Goal: Task Accomplishment & Management: Use online tool/utility

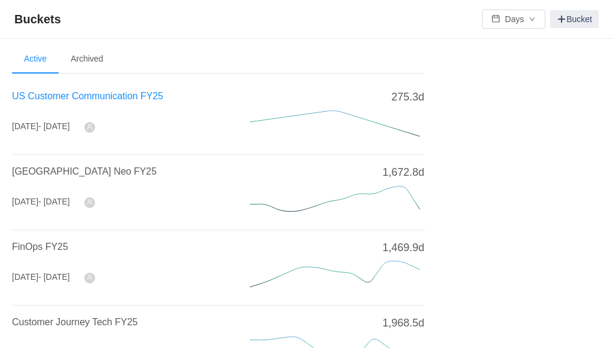
click at [81, 95] on span "US Customer Communication FY25" at bounding box center [87, 96] width 151 height 10
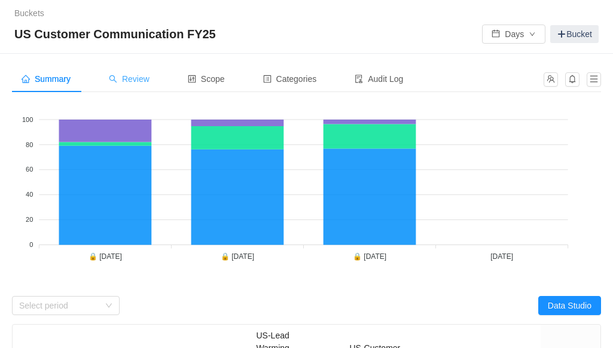
click at [139, 81] on span "Review" at bounding box center [129, 79] width 41 height 10
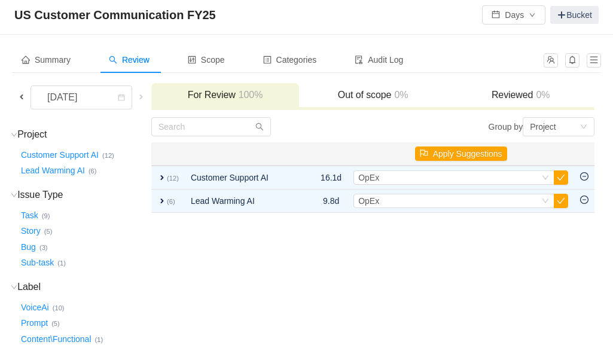
scroll to position [20, 0]
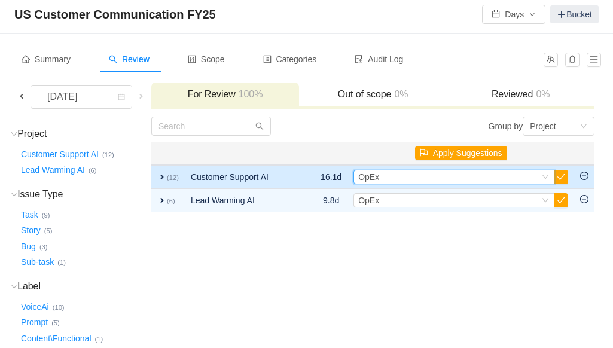
click at [542, 178] on icon "icon: down" at bounding box center [545, 176] width 7 height 7
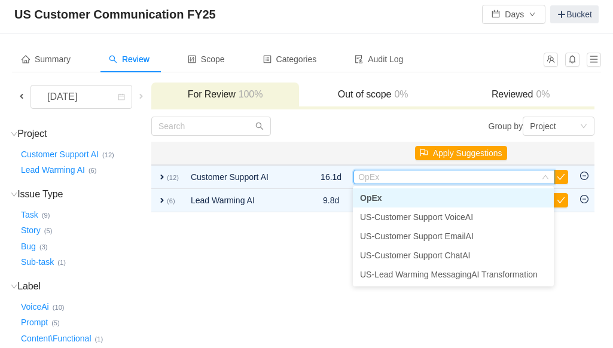
click at [311, 284] on td "Group by Project You will see tickets here after they were marked as out of sco…" at bounding box center [373, 274] width 444 height 317
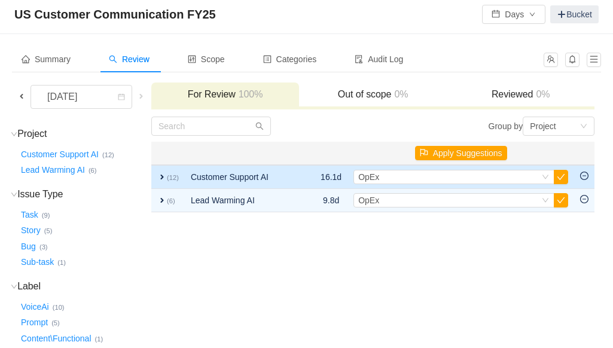
click at [167, 174] on span "expand" at bounding box center [162, 177] width 10 height 10
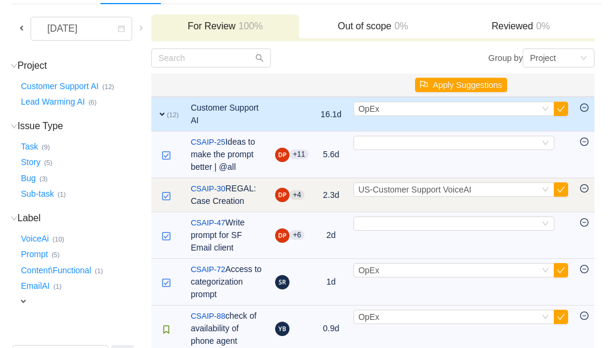
scroll to position [89, 0]
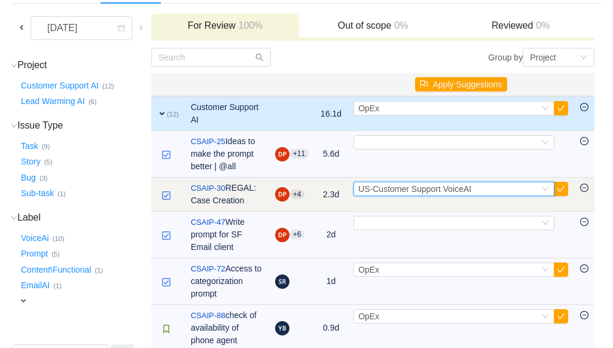
click at [545, 193] on icon "icon: down" at bounding box center [545, 188] width 7 height 7
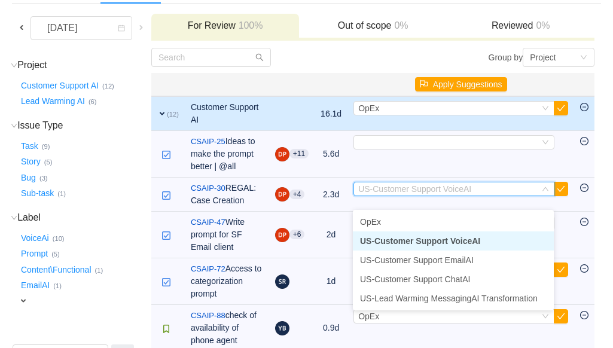
click at [508, 240] on li "US-Customer Support VoiceAI" at bounding box center [453, 240] width 201 height 19
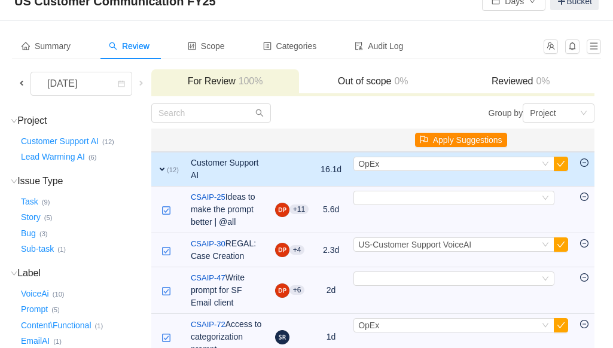
scroll to position [32, 0]
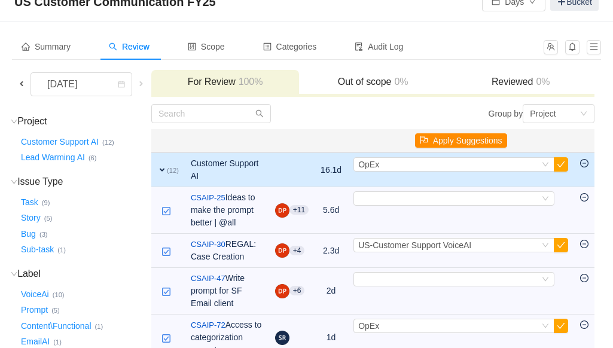
click at [466, 141] on button "Apply Suggestions" at bounding box center [461, 140] width 92 height 14
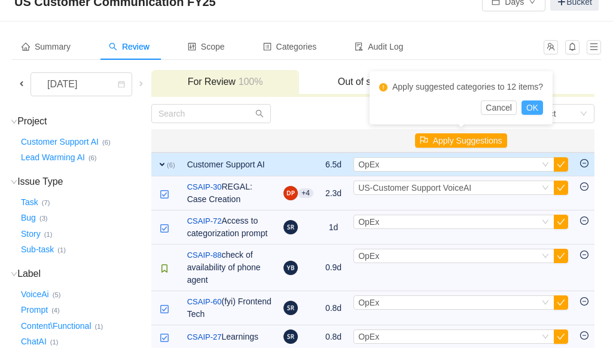
click at [530, 106] on button "OK" at bounding box center [532, 107] width 22 height 14
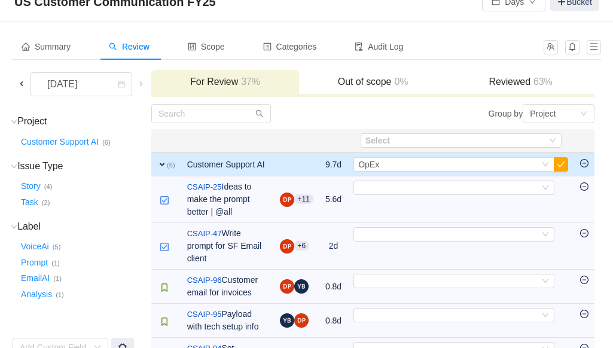
click at [167, 168] on span "expand" at bounding box center [162, 165] width 10 height 10
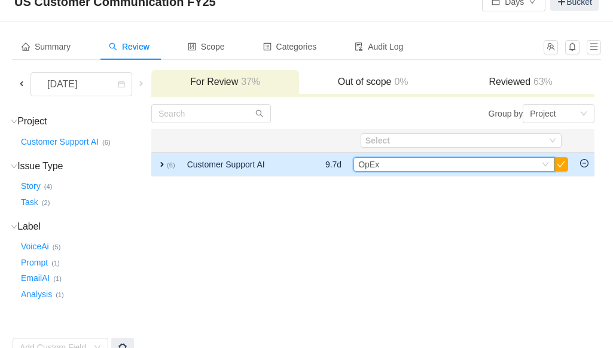
click at [399, 165] on div "Select OpEx" at bounding box center [448, 164] width 181 height 13
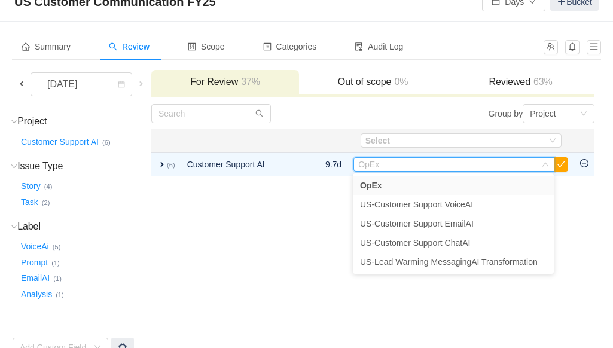
click at [301, 212] on td "Group by Project You will see tickets here after they were marked as out of sco…" at bounding box center [373, 230] width 444 height 254
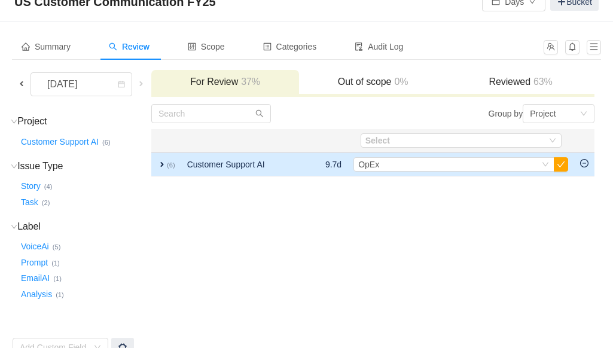
click at [176, 157] on td "expand (6)" at bounding box center [166, 164] width 30 height 24
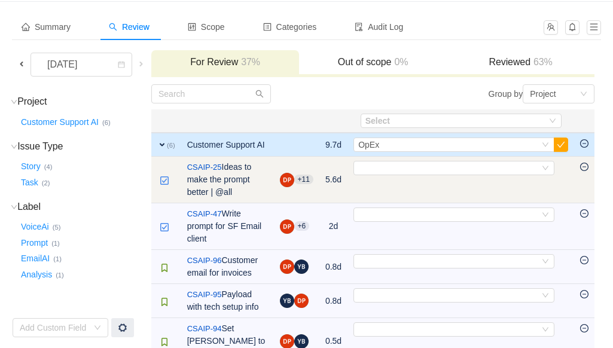
scroll to position [53, 0]
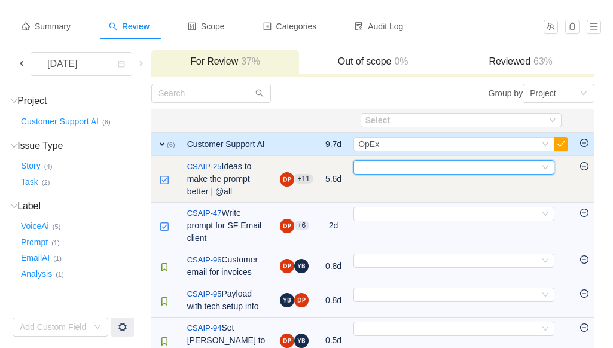
click at [517, 174] on div "Select" at bounding box center [448, 167] width 181 height 13
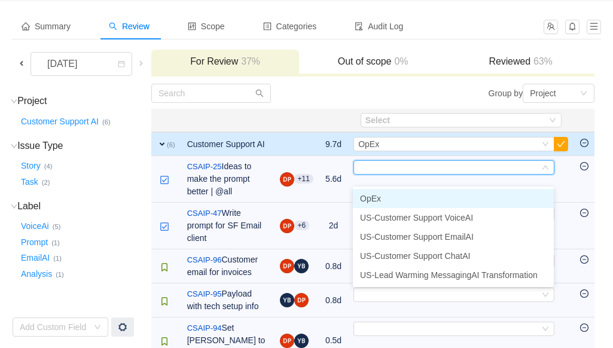
click at [444, 200] on li "OpEx" at bounding box center [453, 198] width 201 height 19
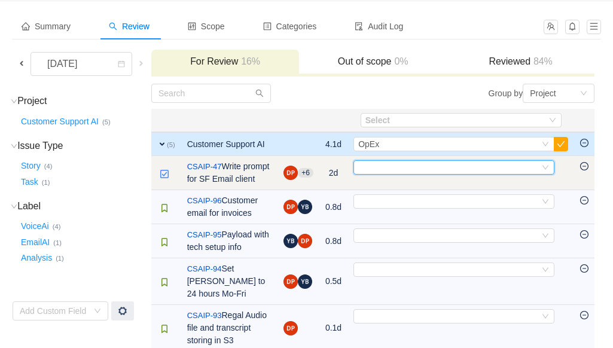
click at [415, 174] on div "Select" at bounding box center [448, 167] width 181 height 13
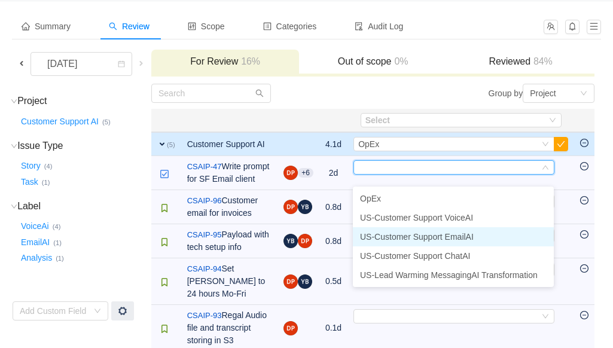
click at [433, 239] on span "US-Customer Support EmailAI" at bounding box center [417, 237] width 114 height 10
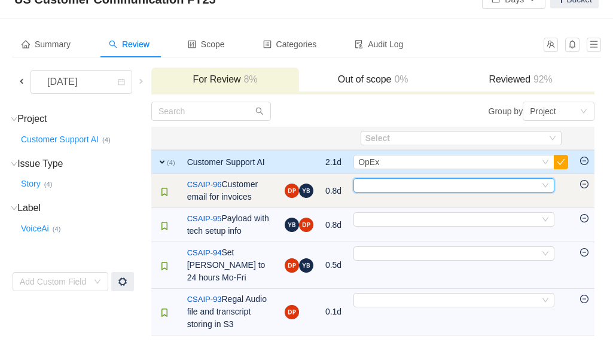
click at [361, 179] on div "Select" at bounding box center [448, 185] width 181 height 13
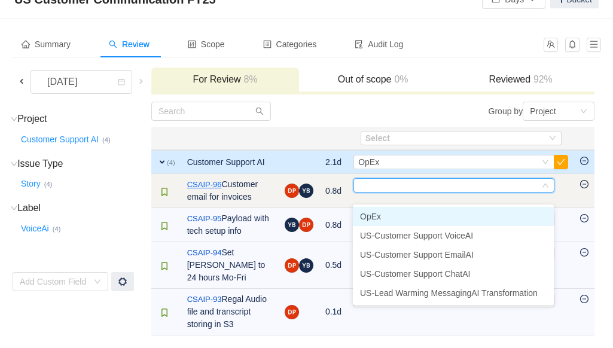
click at [215, 179] on link "CSAIP-96" at bounding box center [204, 185] width 35 height 12
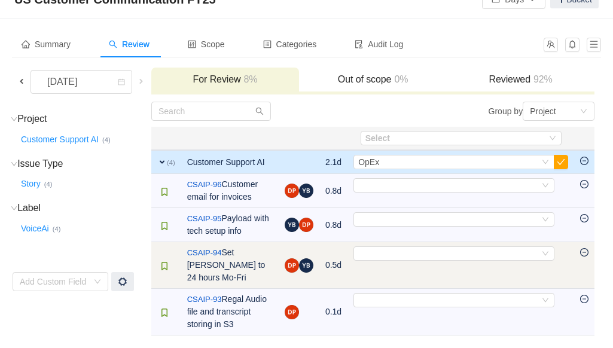
scroll to position [56, 0]
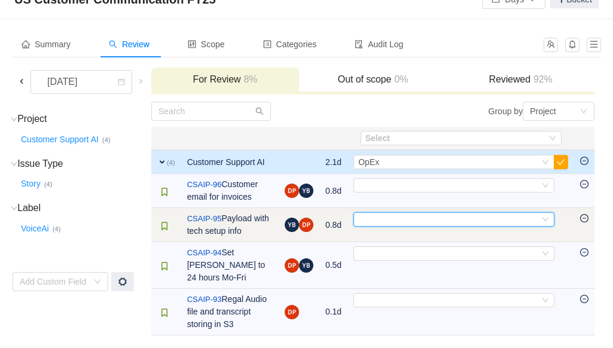
click at [367, 213] on div "Select" at bounding box center [448, 219] width 181 height 13
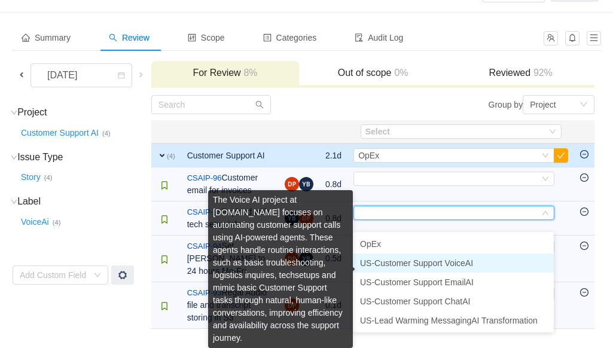
click at [469, 258] on span "US-Customer Support VoiceAI" at bounding box center [416, 263] width 113 height 10
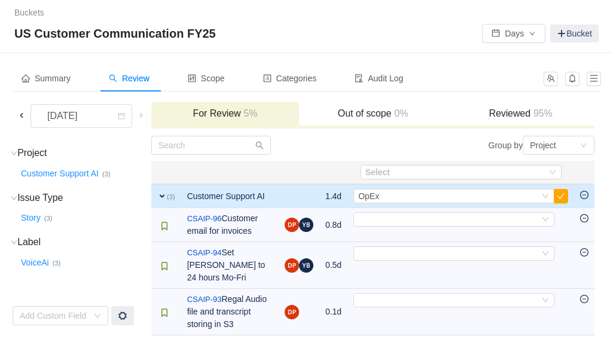
scroll to position [10, 0]
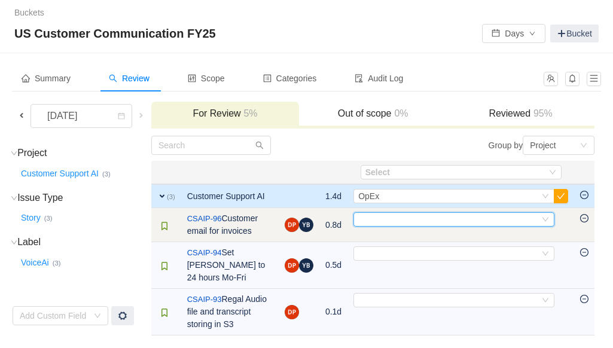
click at [398, 221] on div "Select" at bounding box center [448, 219] width 181 height 13
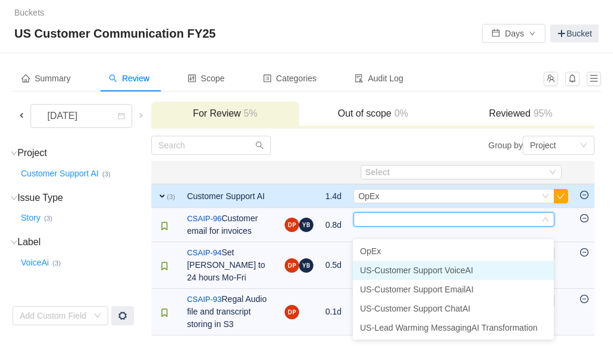
click at [406, 266] on span "US-Customer Support VoiceAI" at bounding box center [416, 271] width 113 height 10
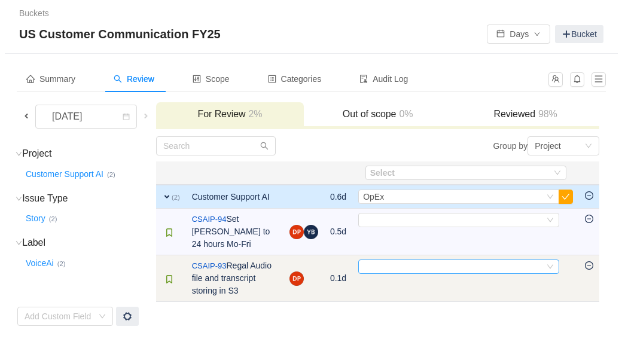
scroll to position [0, 0]
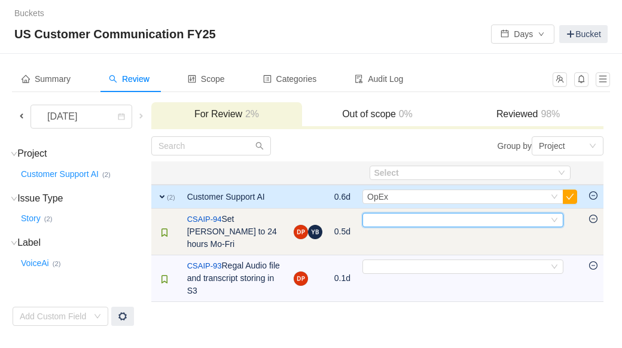
click at [382, 222] on div "Select" at bounding box center [457, 219] width 181 height 13
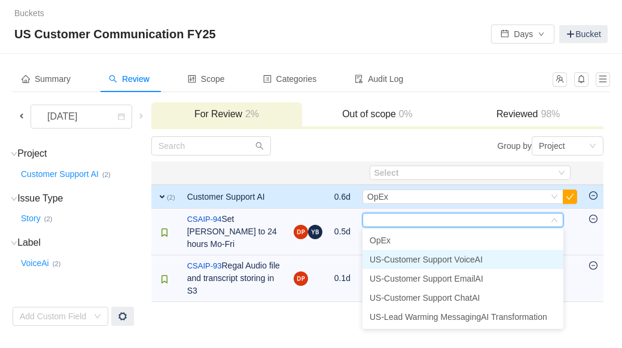
click at [402, 260] on span "US-Customer Support VoiceAI" at bounding box center [426, 260] width 113 height 10
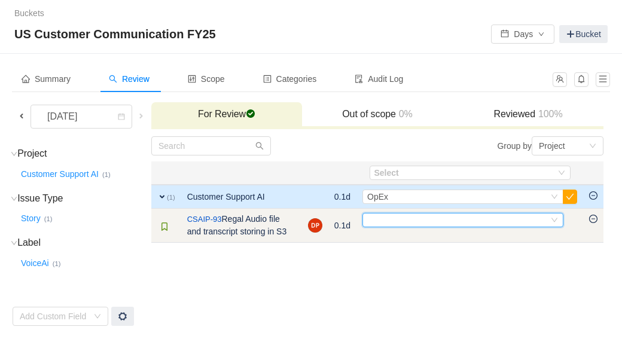
click at [384, 221] on div "Select" at bounding box center [457, 219] width 181 height 13
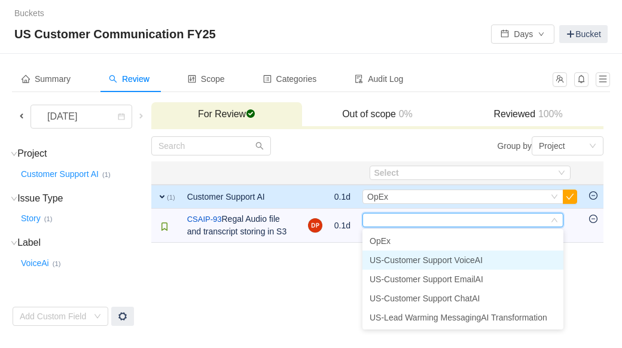
click at [407, 260] on span "US-Customer Support VoiceAI" at bounding box center [426, 260] width 113 height 10
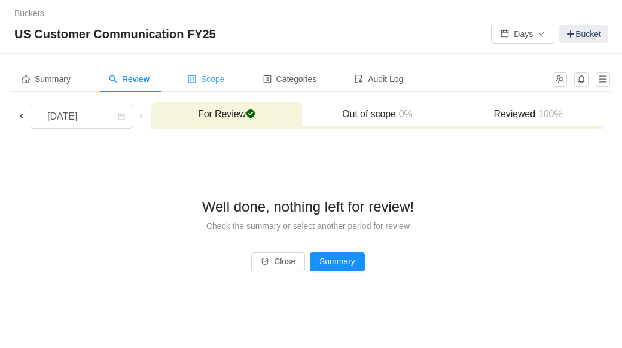
click at [224, 78] on span "Scope" at bounding box center [206, 79] width 37 height 10
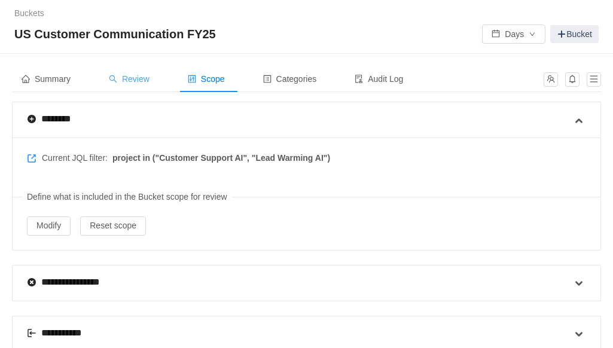
click at [142, 75] on span "Review" at bounding box center [129, 79] width 41 height 10
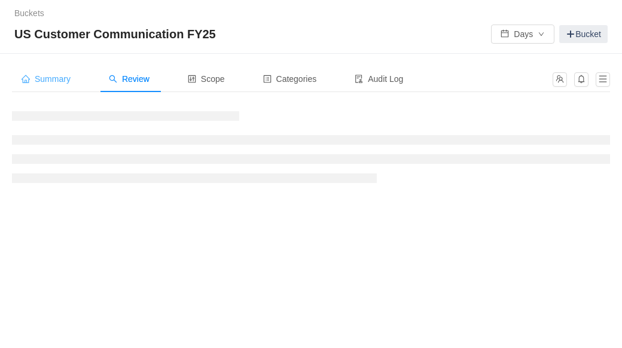
click at [72, 80] on div "Summary" at bounding box center [46, 79] width 68 height 27
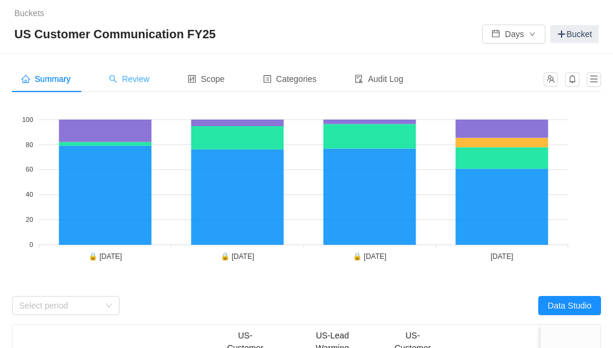
click at [133, 80] on span "Review" at bounding box center [129, 79] width 41 height 10
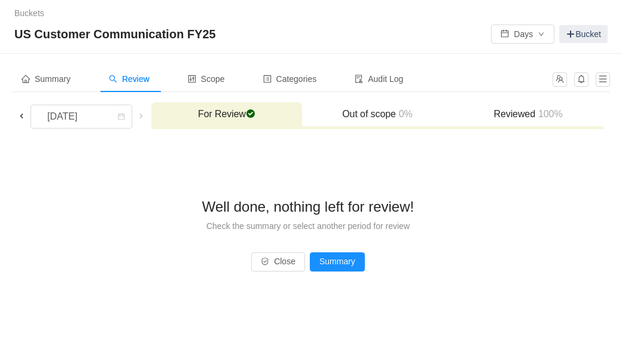
click at [20, 117] on span at bounding box center [22, 116] width 10 height 10
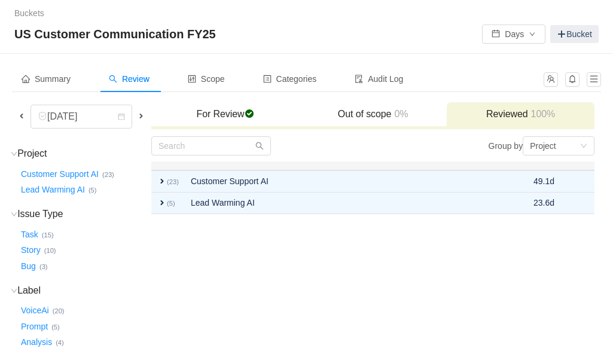
click at [138, 115] on span at bounding box center [141, 116] width 10 height 10
